Goal: Check status

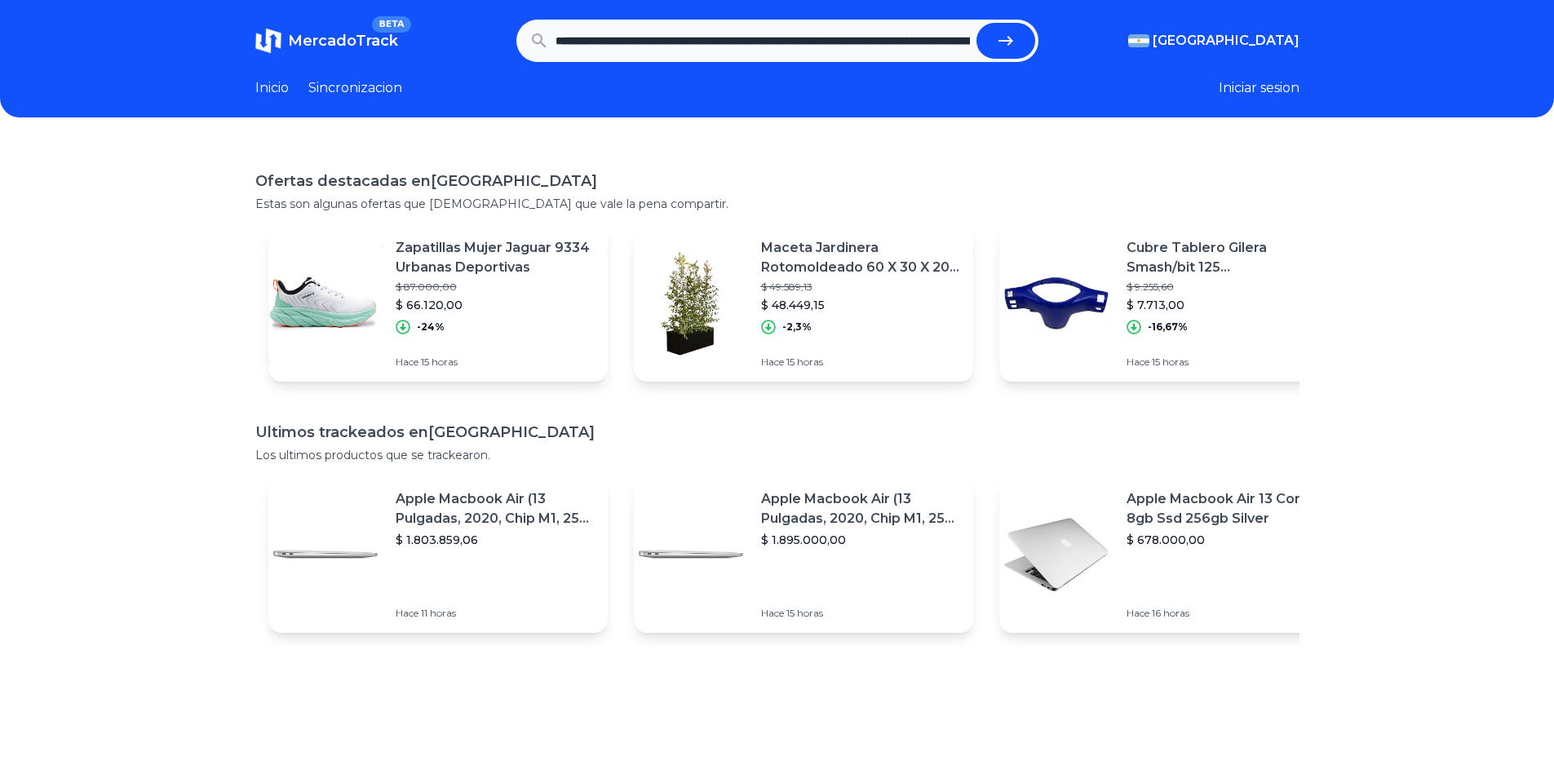
click at [997, 41] on button "submit" at bounding box center [1005, 41] width 59 height 36
type input "**********"
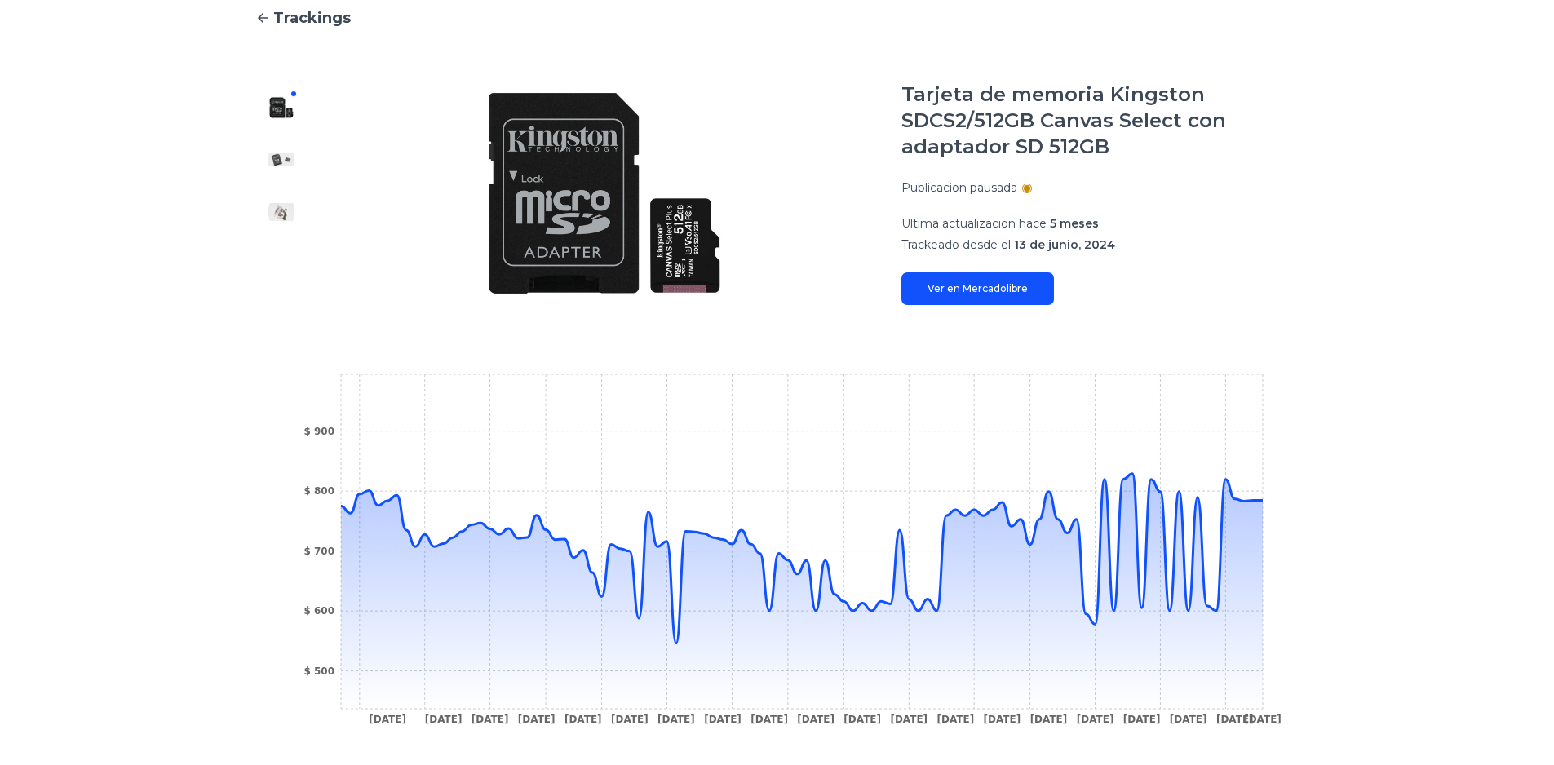
scroll to position [245, 0]
